Goal: Information Seeking & Learning: Learn about a topic

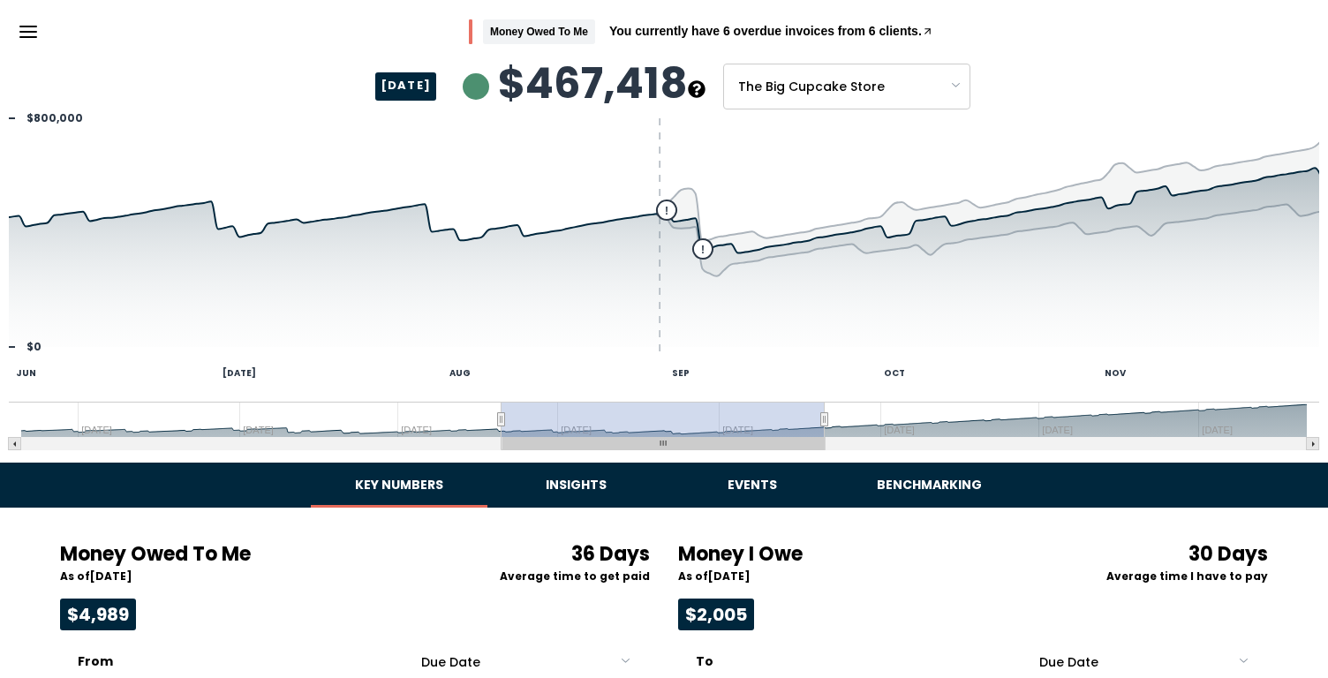
click at [976, 98] on body "Skip to main content Money Owed To Me You currently have 6 overdue invoices fro…" at bounding box center [664, 661] width 1328 height 1322
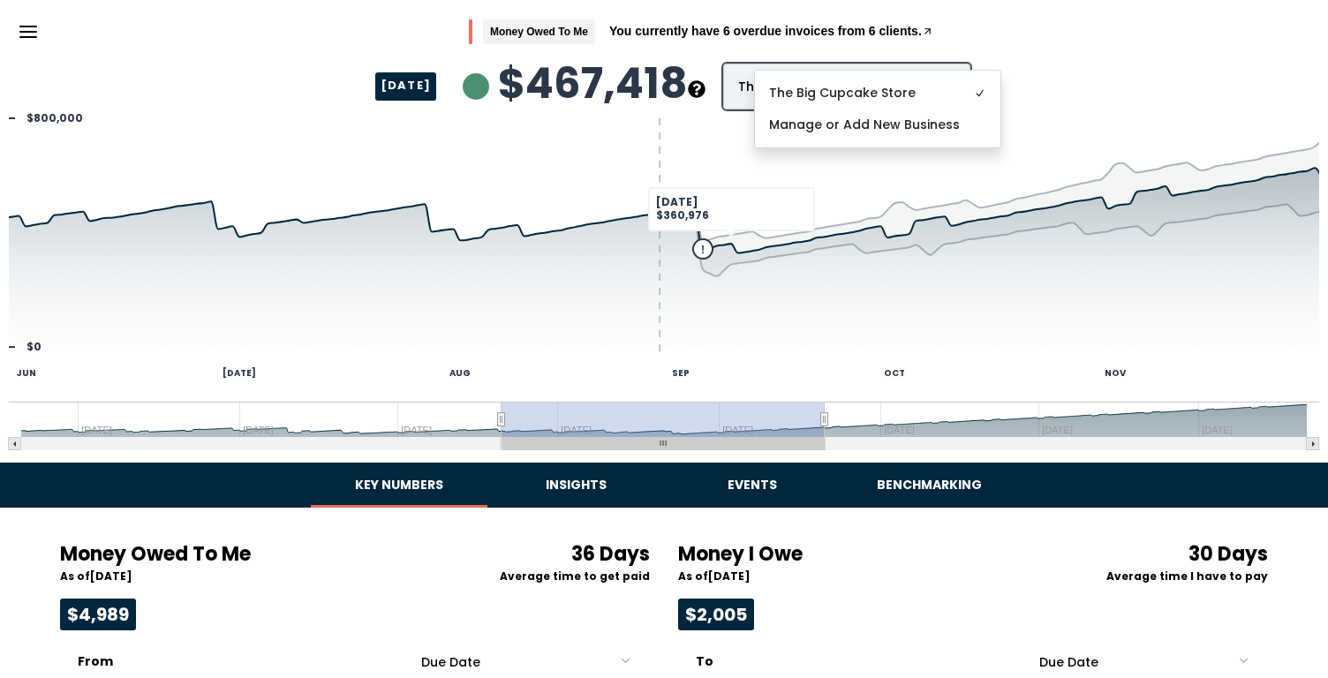
click at [561, 494] on html "Skip to main content Money Owed To Me You currently have 6 overdue invoices fro…" at bounding box center [664, 661] width 1328 height 1322
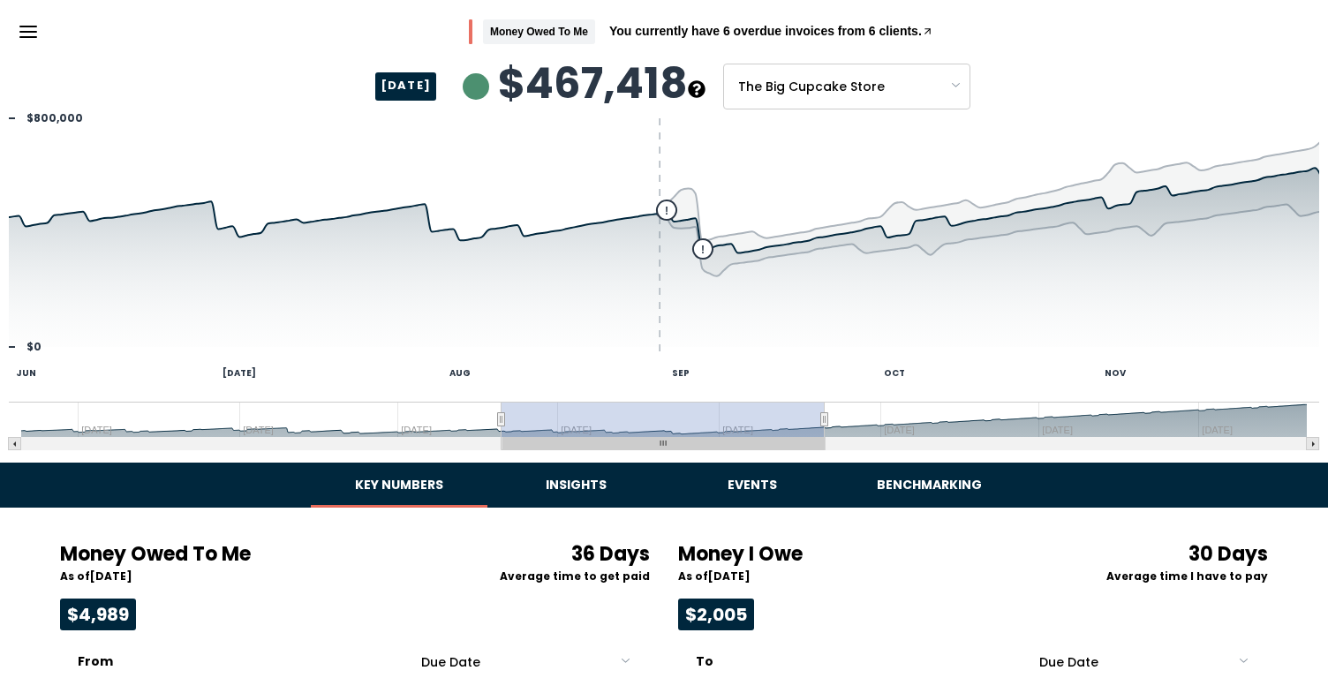
click at [558, 489] on button "Insights" at bounding box center [575, 485] width 177 height 45
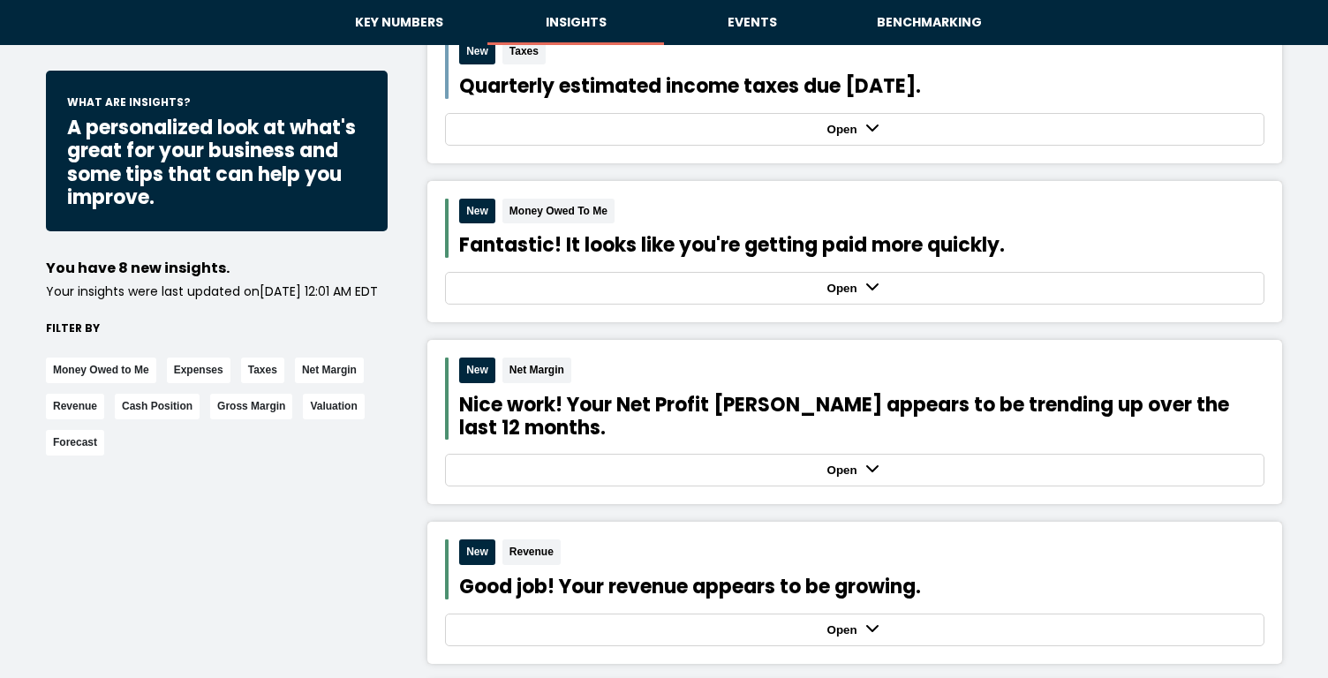
scroll to position [872, 0]
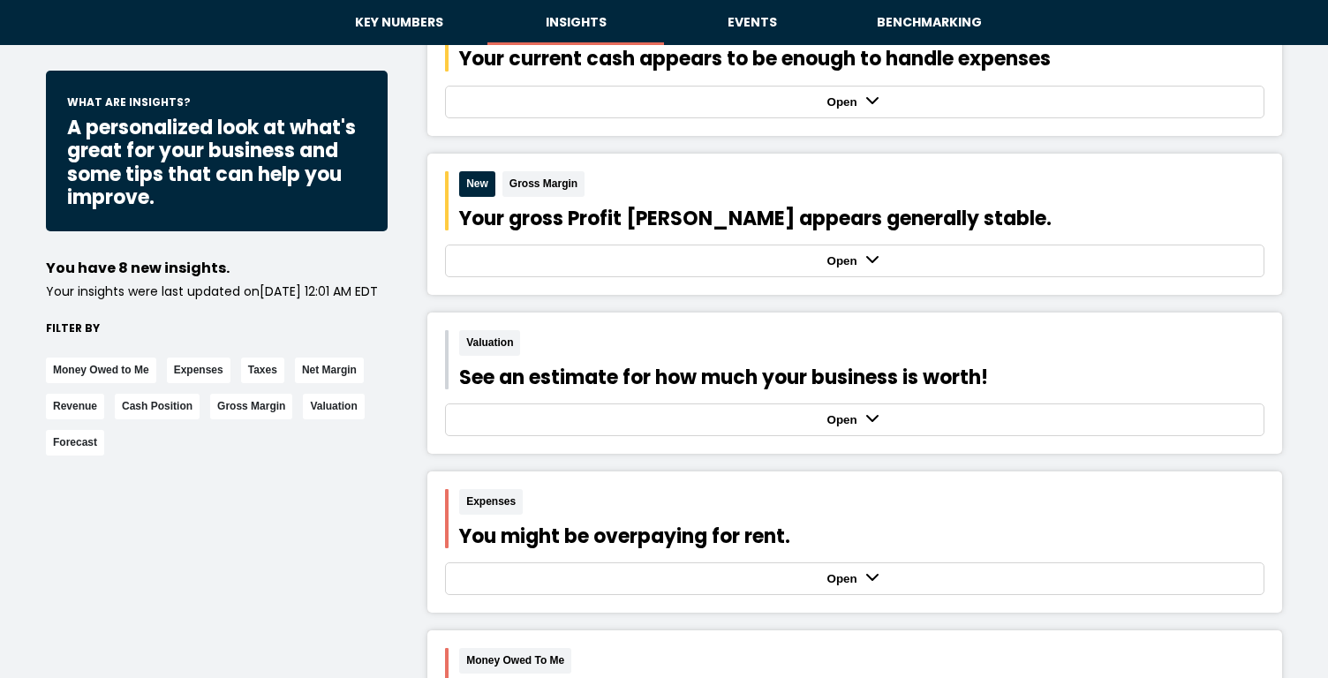
click at [532, 412] on div "Open" at bounding box center [854, 420] width 810 height 24
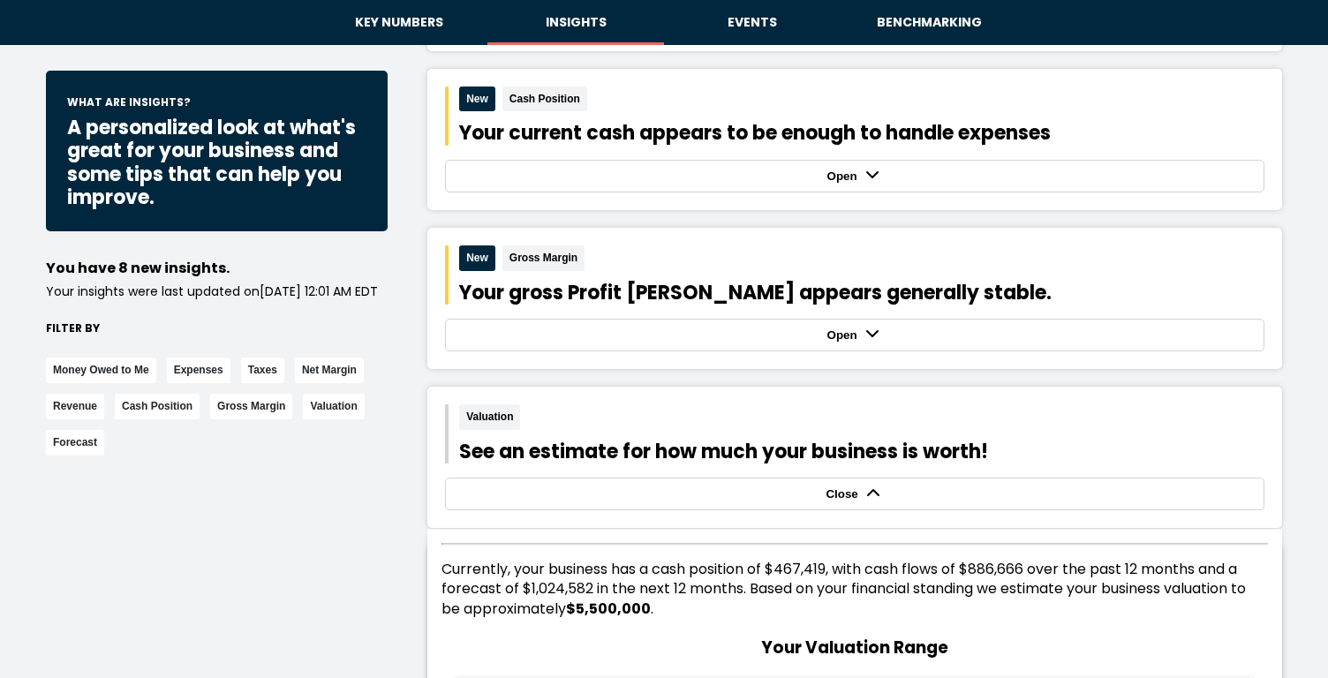
scroll to position [1449, 0]
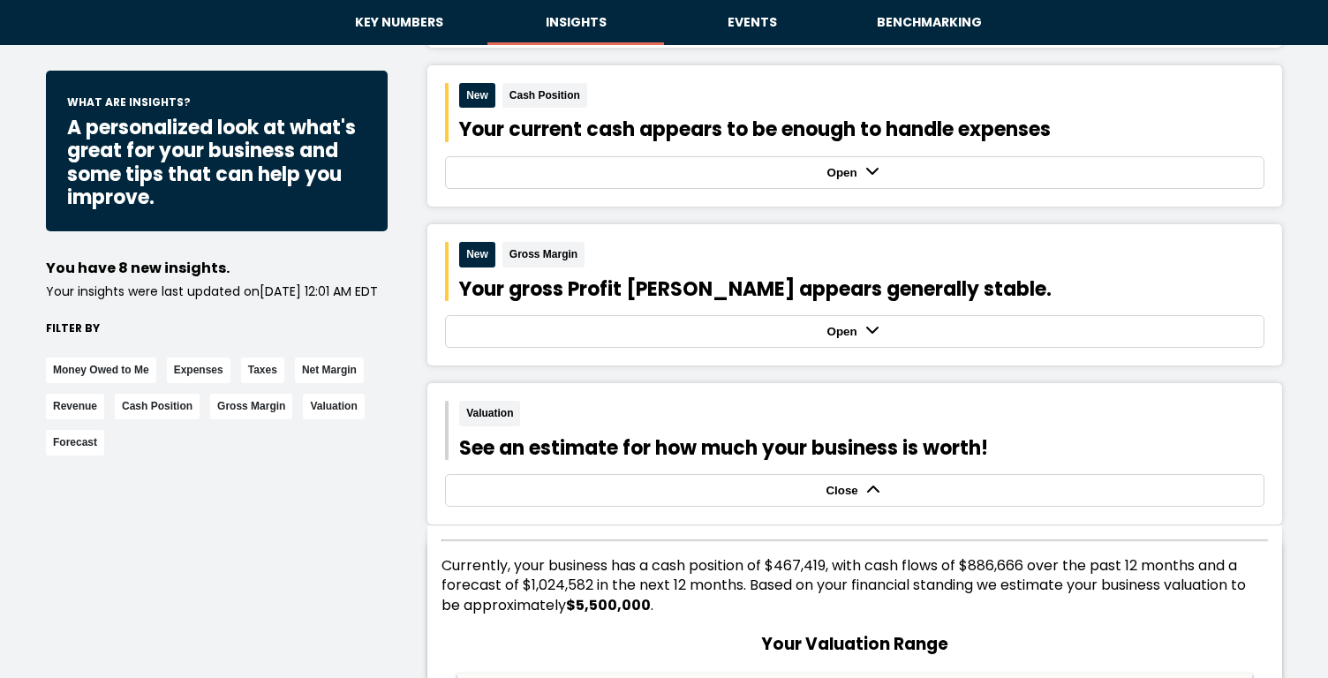
click at [958, 482] on div "Close" at bounding box center [854, 490] width 810 height 24
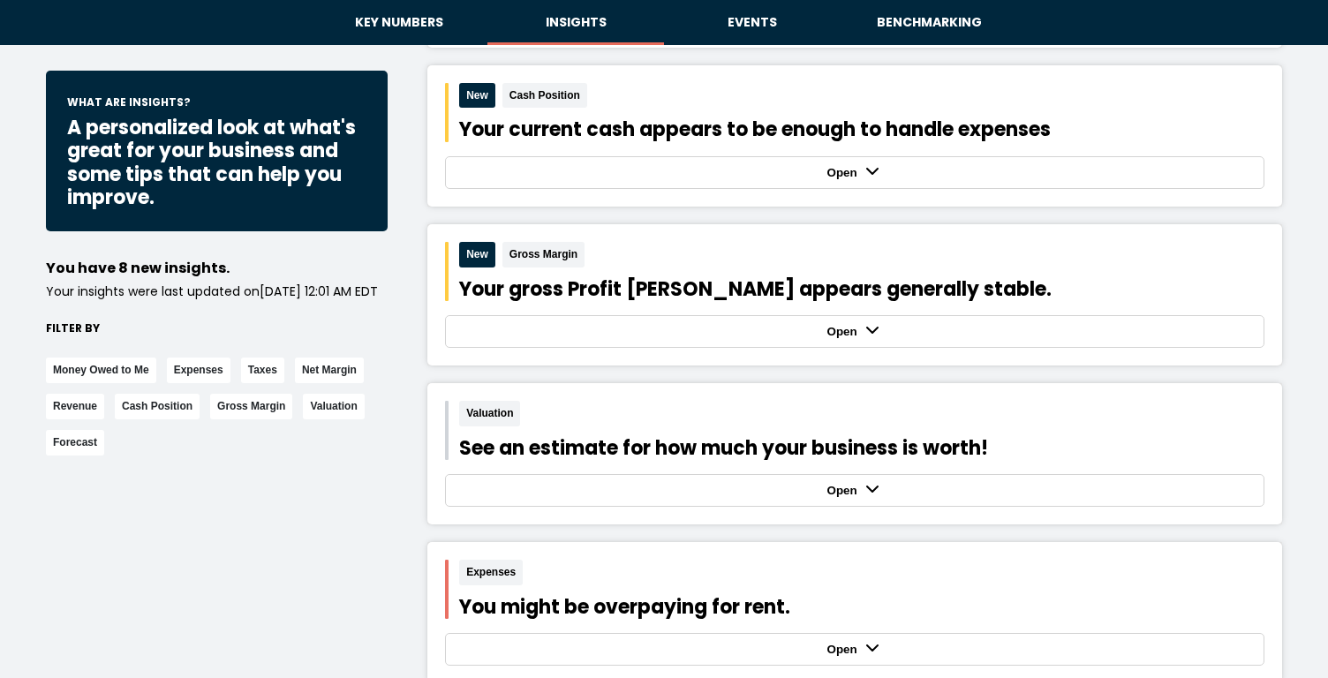
click at [958, 482] on div "Open" at bounding box center [854, 490] width 810 height 24
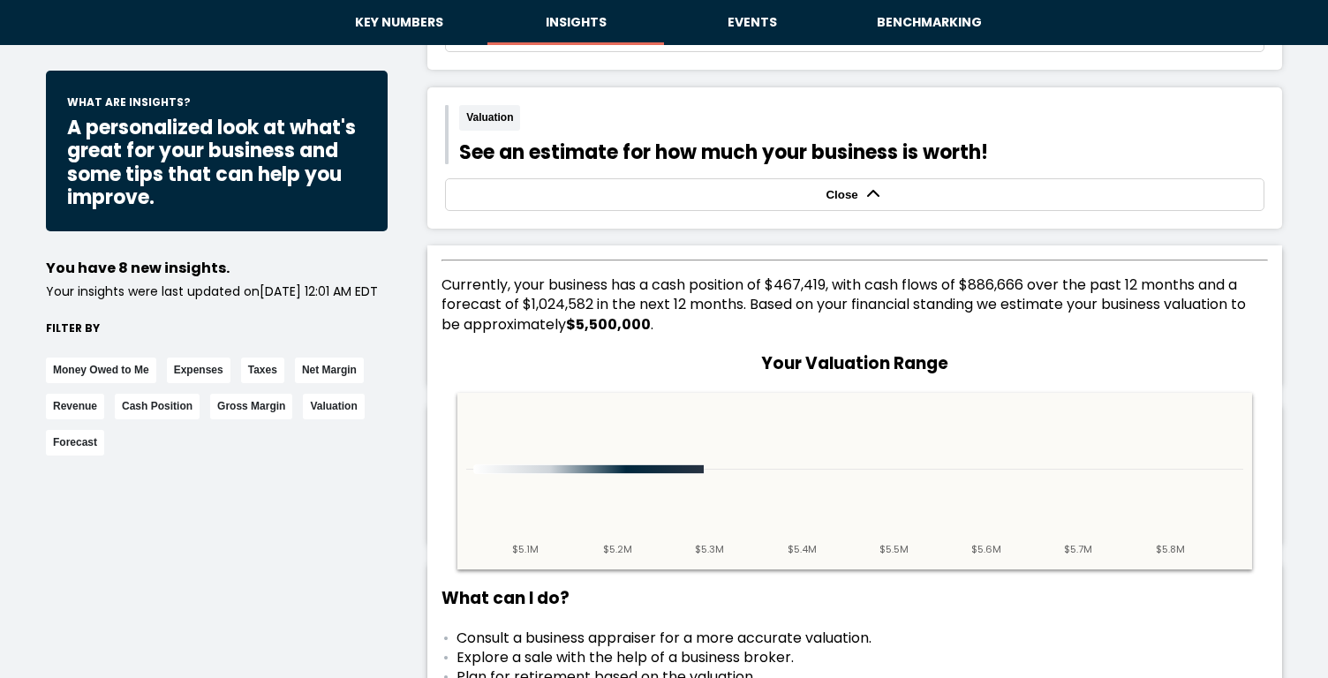
scroll to position [1765, 0]
